Goal: Check status: Check status

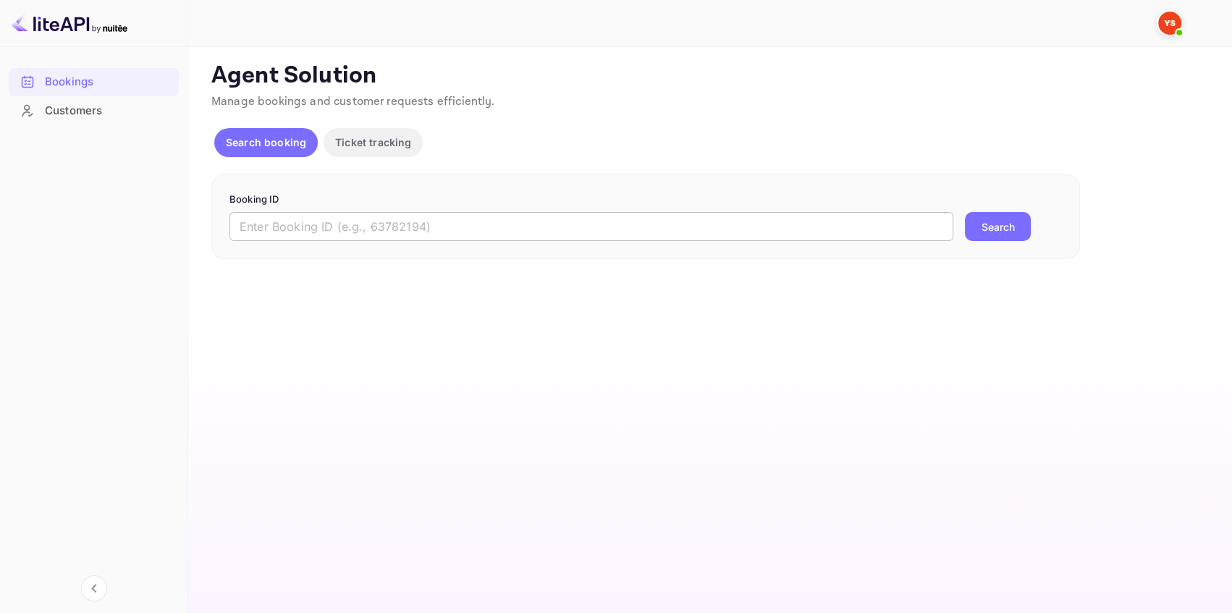
click at [287, 226] on input "text" at bounding box center [591, 226] width 724 height 29
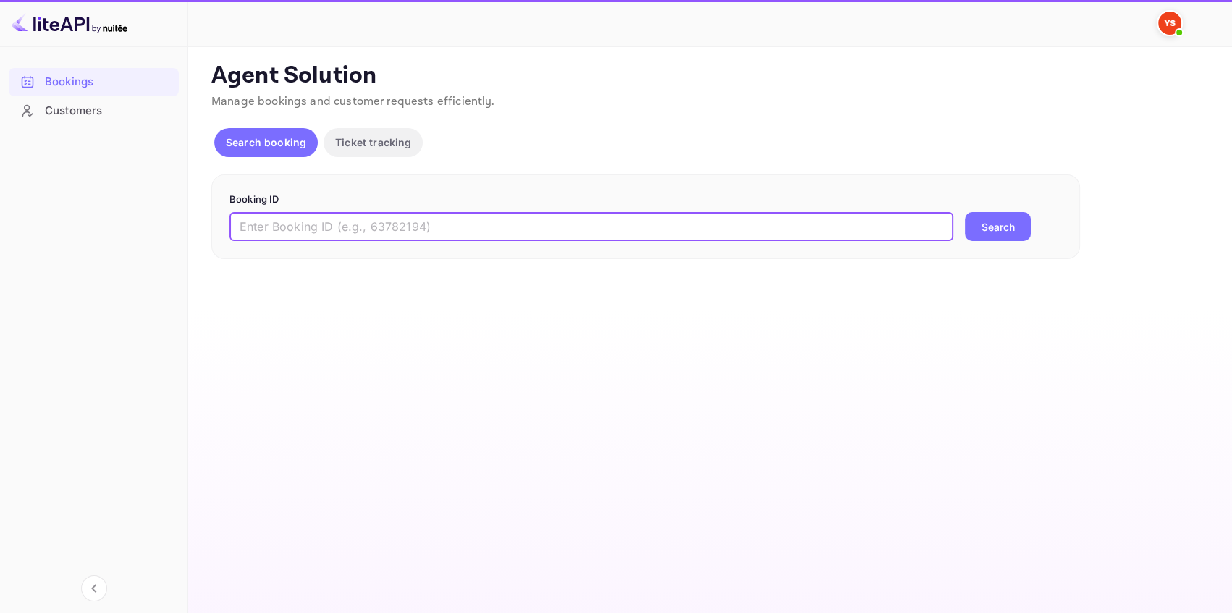
paste input "9108768"
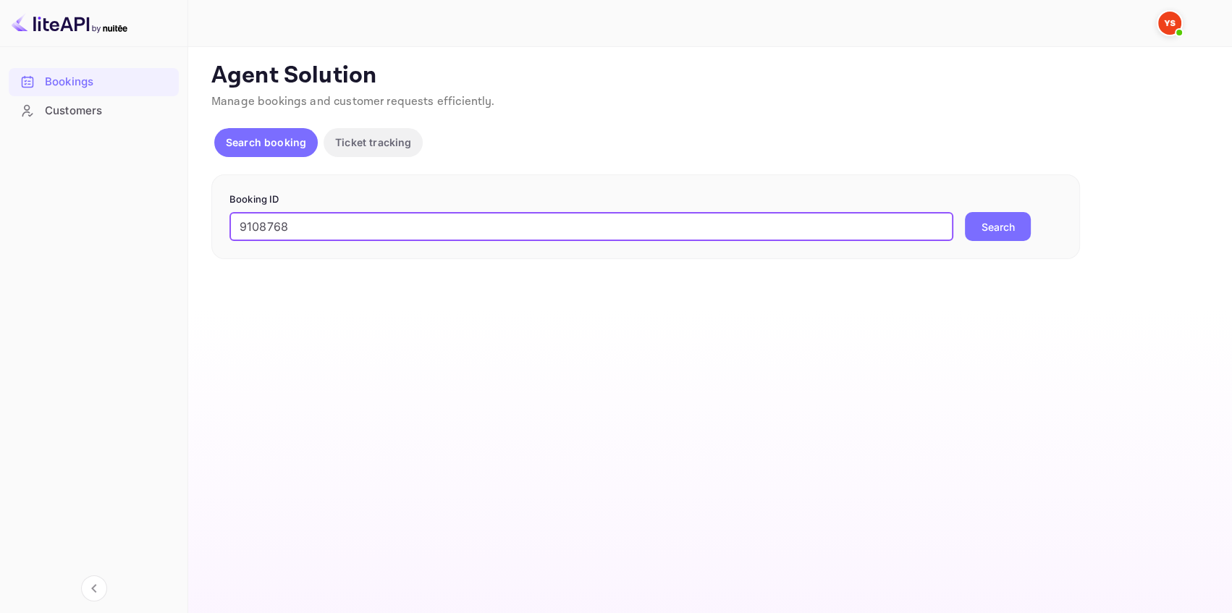
type input "9108768"
click at [1018, 221] on button "Search" at bounding box center [998, 226] width 66 height 29
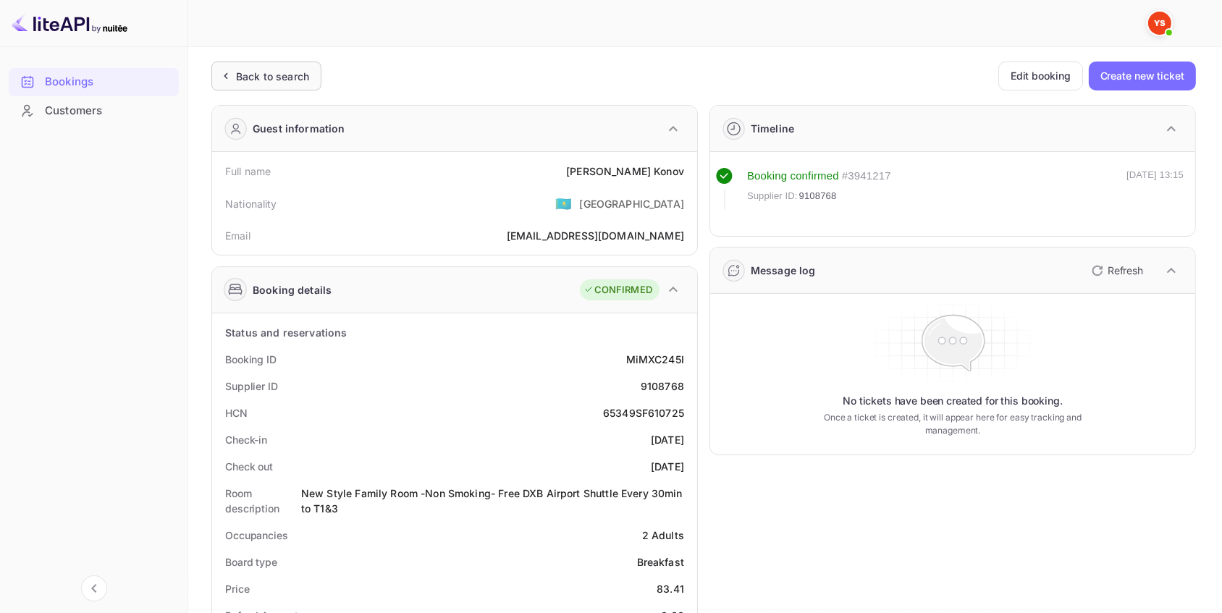
click at [280, 79] on div "Back to search" at bounding box center [272, 76] width 73 height 15
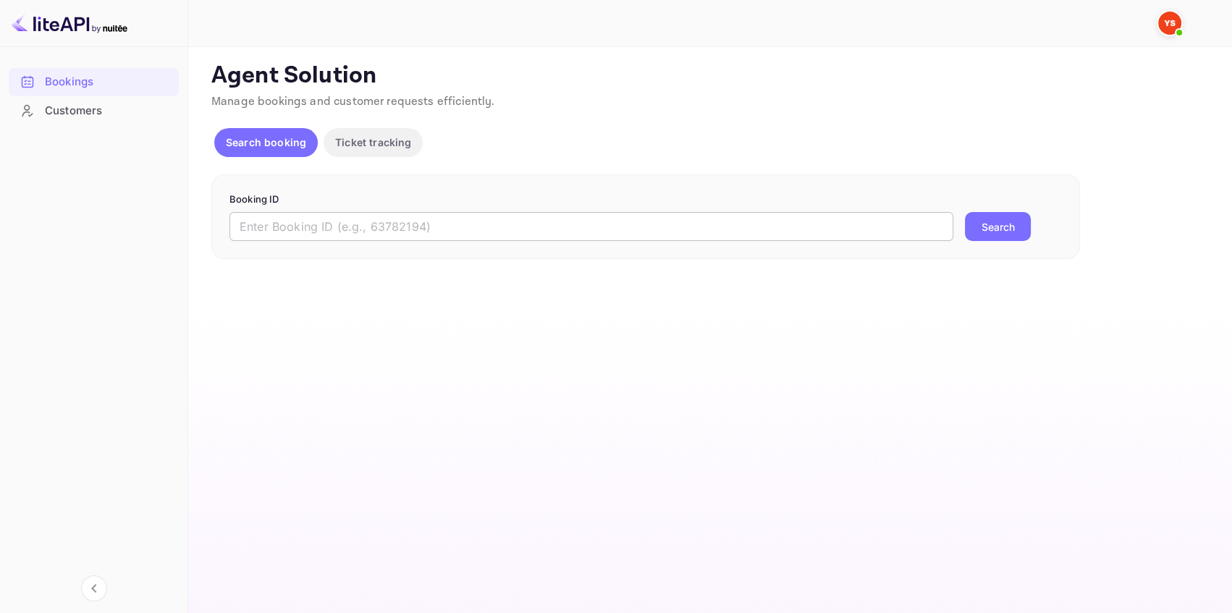
click at [466, 232] on input "text" at bounding box center [591, 226] width 724 height 29
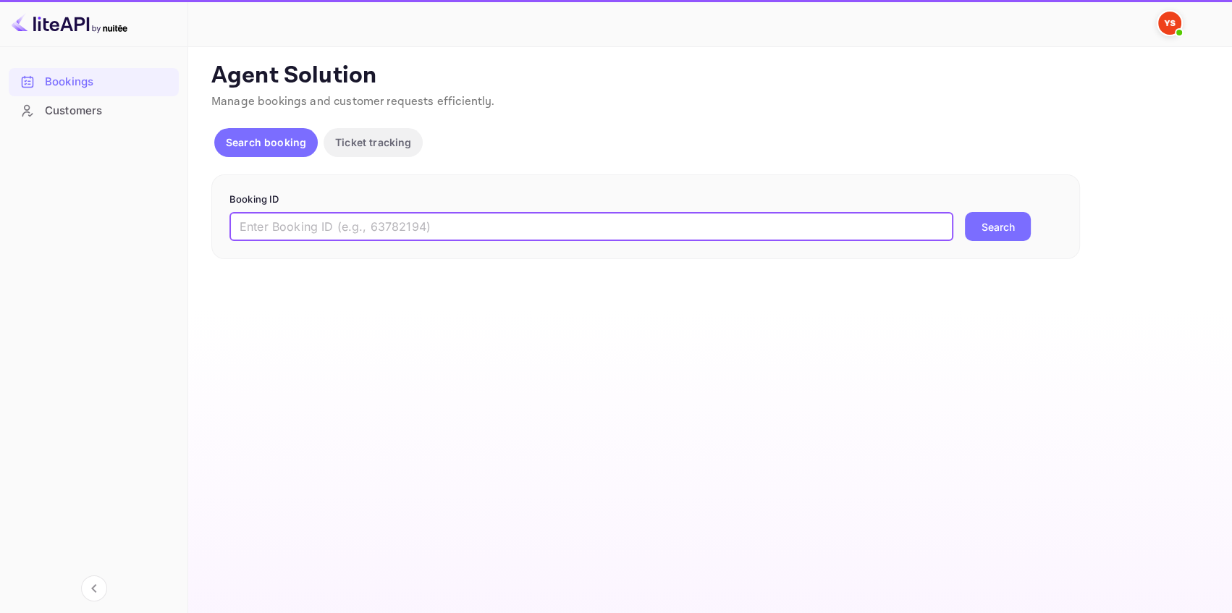
paste input "9372594"
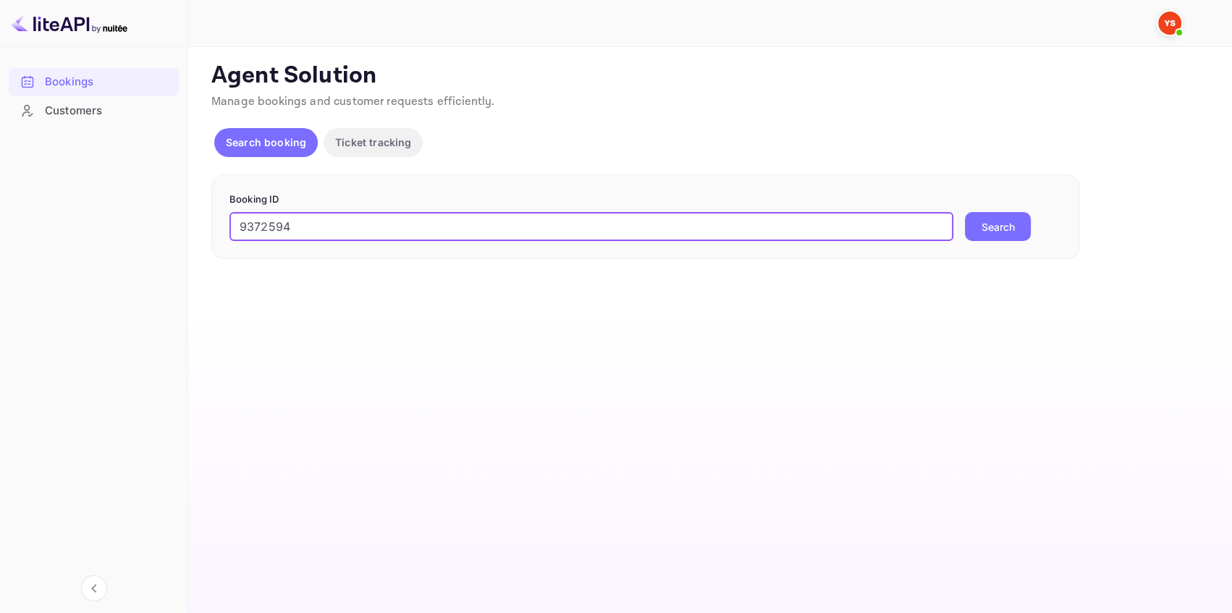
type input "9372594"
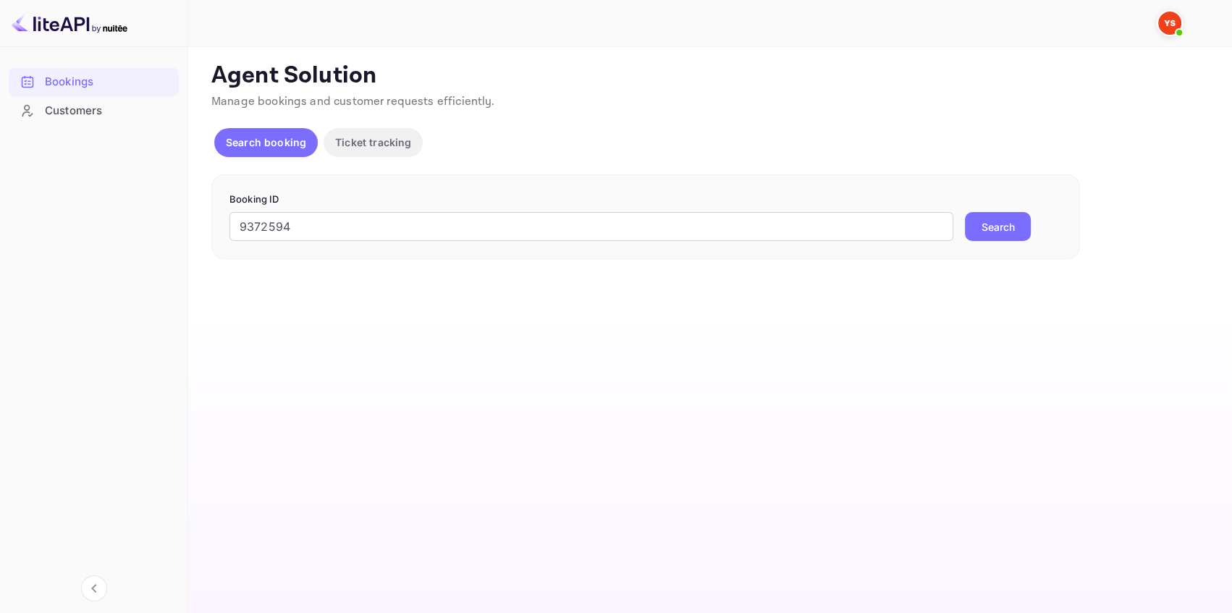
click at [987, 218] on button "Search" at bounding box center [998, 226] width 66 height 29
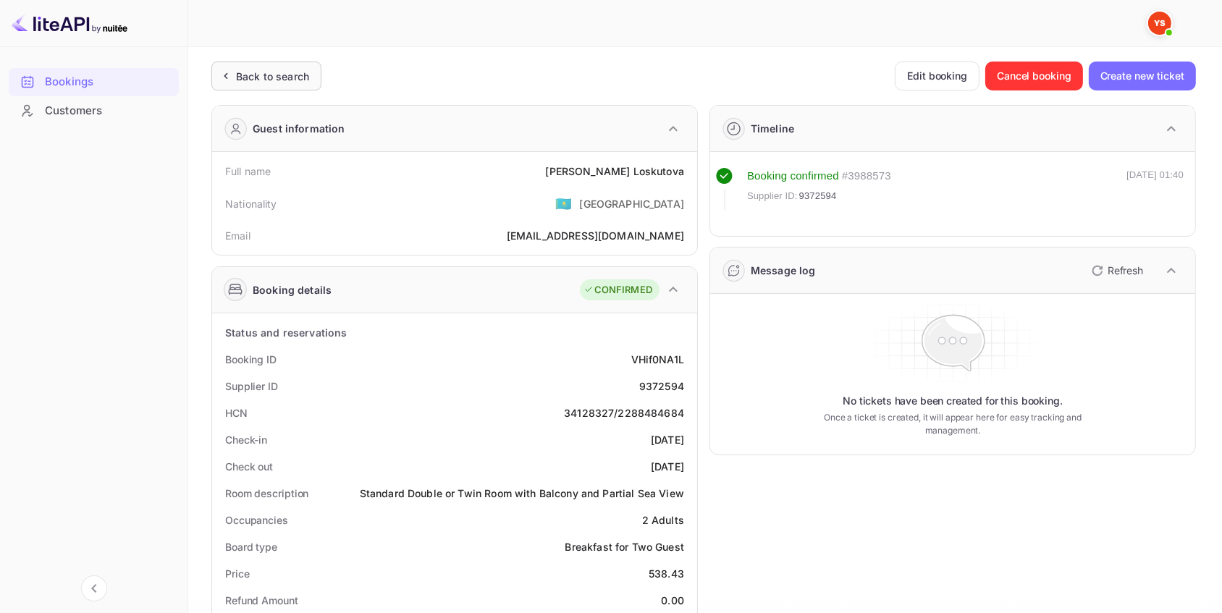
click at [295, 77] on div "Back to search" at bounding box center [272, 76] width 73 height 15
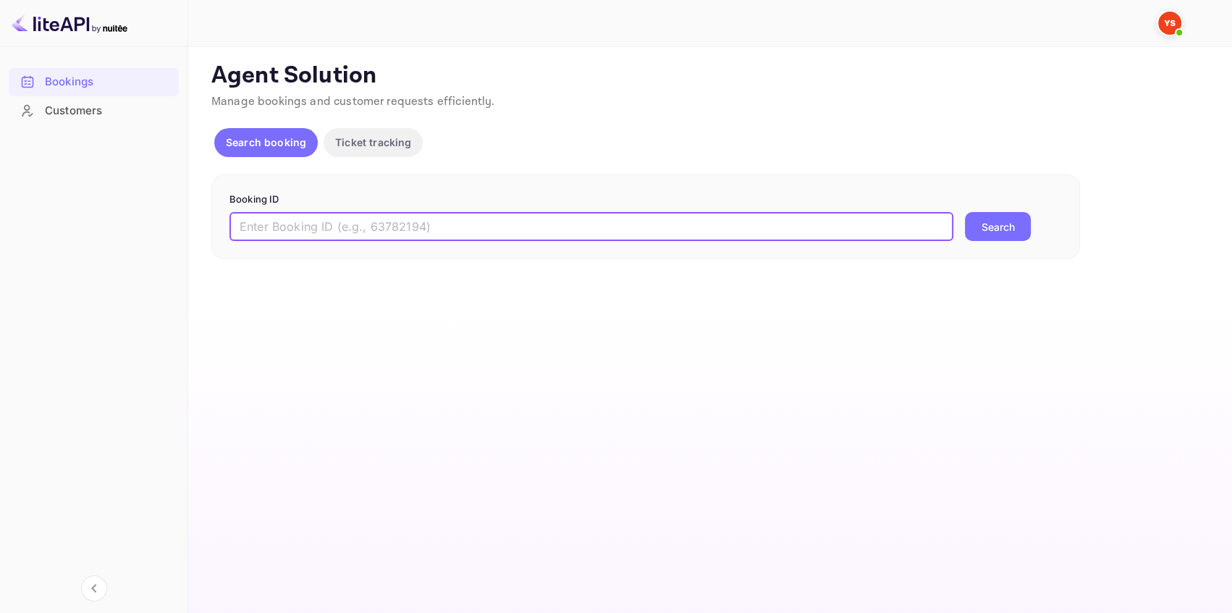
click at [280, 217] on input "text" at bounding box center [591, 226] width 724 height 29
paste input "9730900"
type input "9730900"
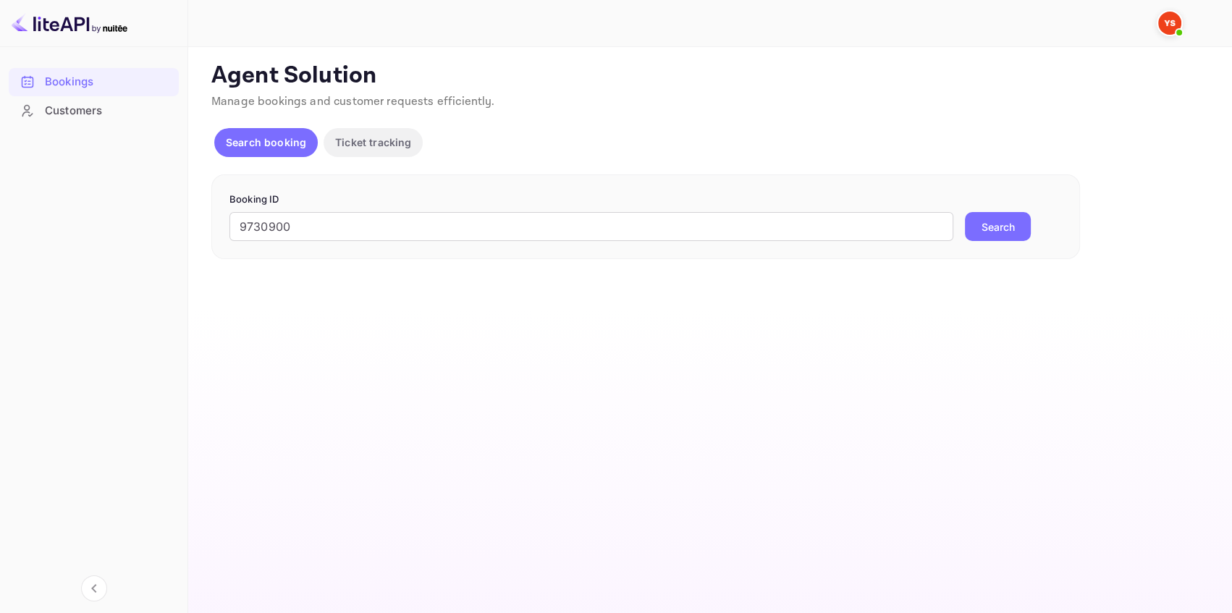
click at [1005, 224] on button "Search" at bounding box center [998, 226] width 66 height 29
